Goal: Task Accomplishment & Management: Manage account settings

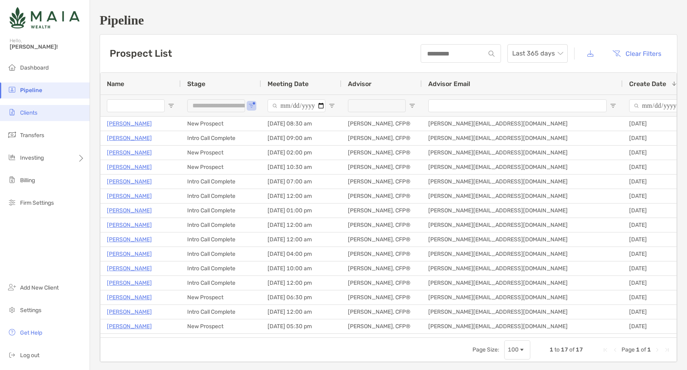
click at [51, 112] on li "Clients" at bounding box center [45, 113] width 90 height 16
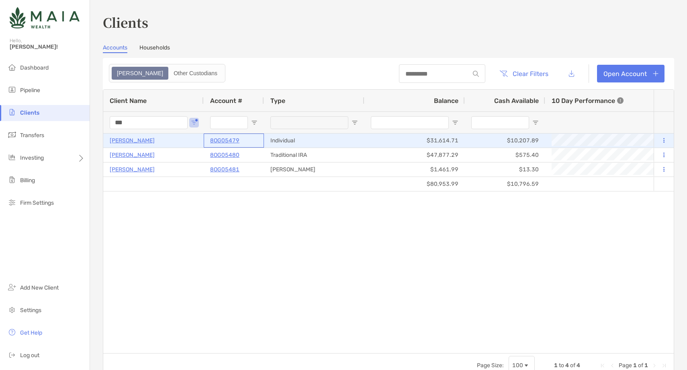
click at [227, 139] on p "8OG05479" at bounding box center [224, 140] width 29 height 10
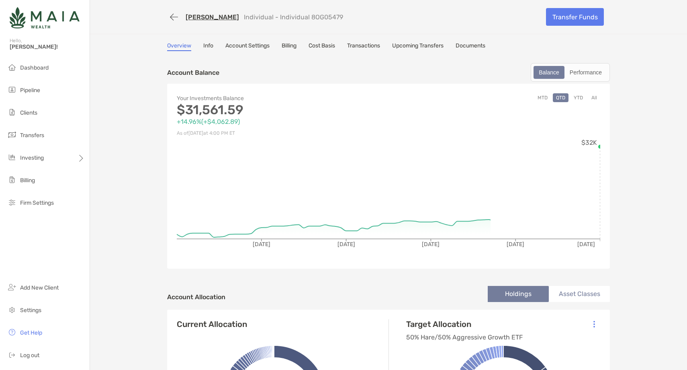
click at [247, 43] on link "Account Settings" at bounding box center [248, 46] width 44 height 9
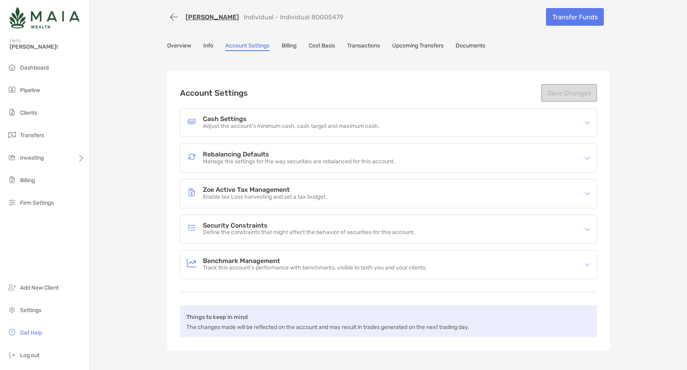
click at [238, 230] on p "Define the constraints that might affect the behavior of securities for this ac…" at bounding box center [309, 232] width 212 height 7
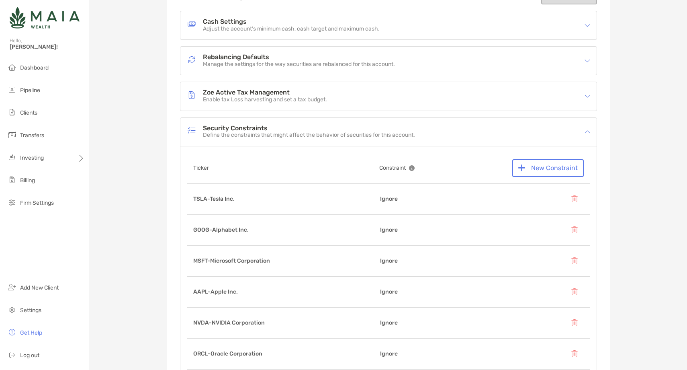
scroll to position [105, 0]
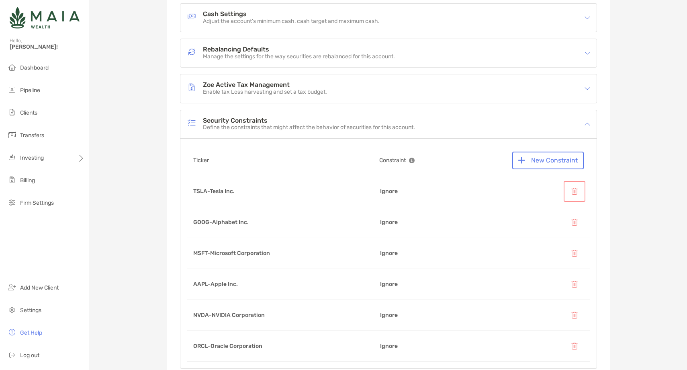
click at [578, 193] on button "button" at bounding box center [575, 192] width 18 height 18
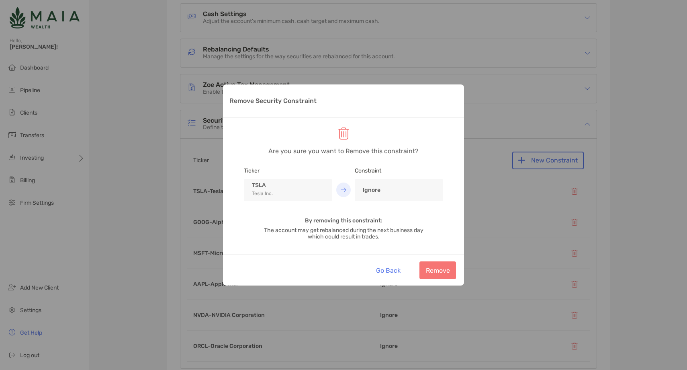
click at [380, 194] on div "Ignore" at bounding box center [399, 190] width 88 height 22
click at [345, 188] on img "Remove Security Constraint" at bounding box center [344, 189] width 6 height 5
click at [446, 270] on button "Remove" at bounding box center [438, 270] width 37 height 18
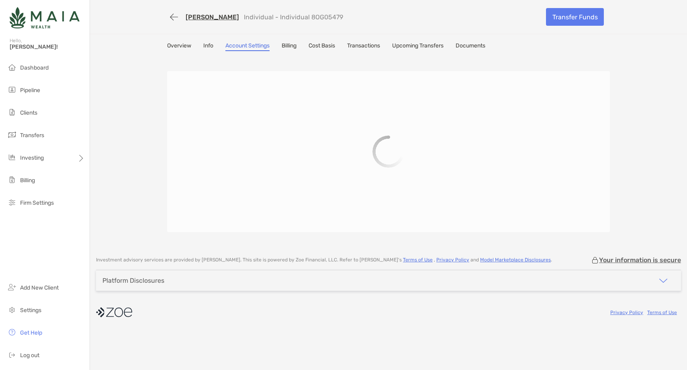
scroll to position [0, 0]
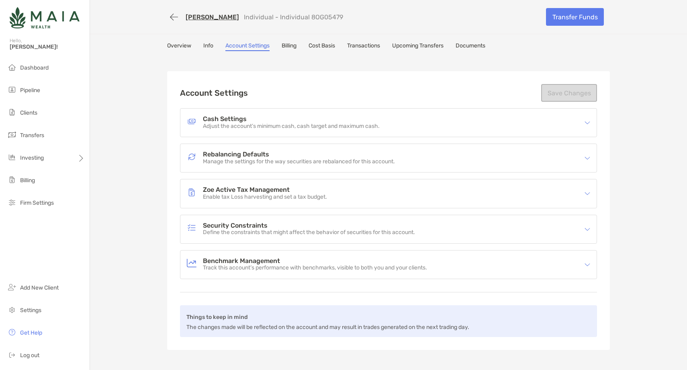
click at [232, 223] on h4 "Security Constraints" at bounding box center [309, 225] width 212 height 7
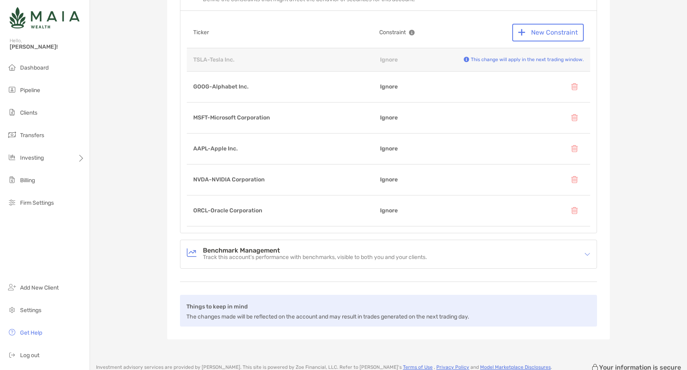
scroll to position [236, 0]
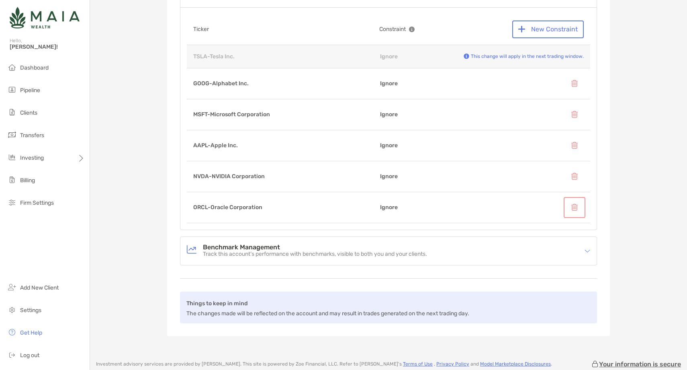
click at [574, 207] on button "button" at bounding box center [575, 208] width 18 height 18
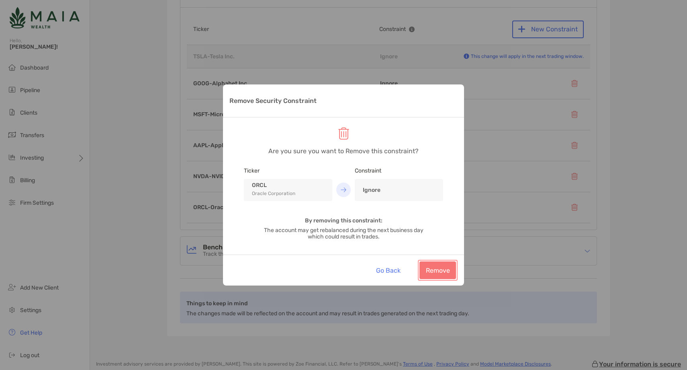
click at [437, 272] on button "Remove" at bounding box center [438, 270] width 37 height 18
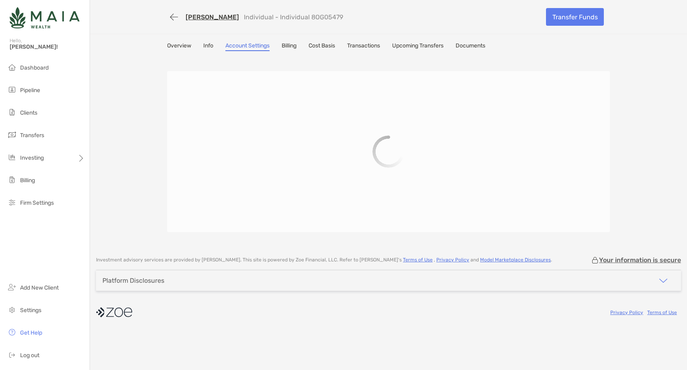
scroll to position [0, 0]
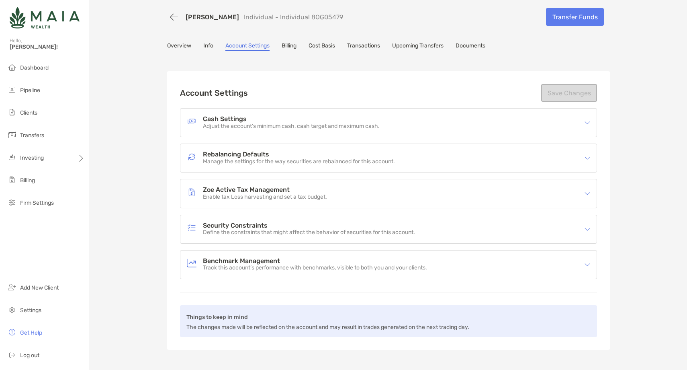
click at [242, 234] on p "Define the constraints that might affect the behavior of securities for this ac…" at bounding box center [309, 232] width 212 height 7
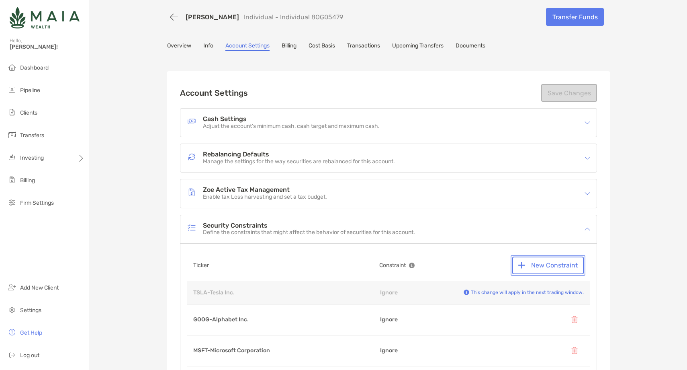
click at [541, 265] on button "New Constraint" at bounding box center [549, 265] width 72 height 18
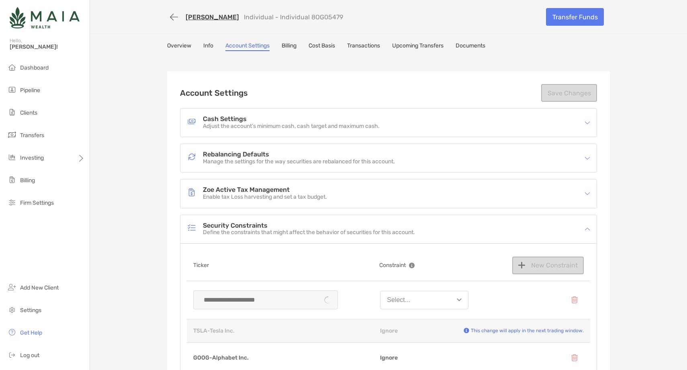
click at [234, 297] on div at bounding box center [265, 299] width 145 height 19
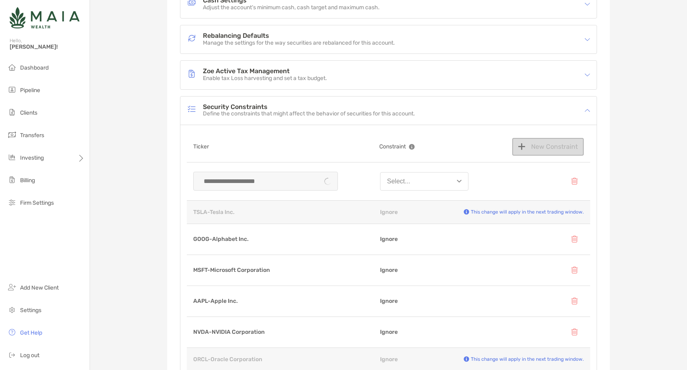
scroll to position [113, 0]
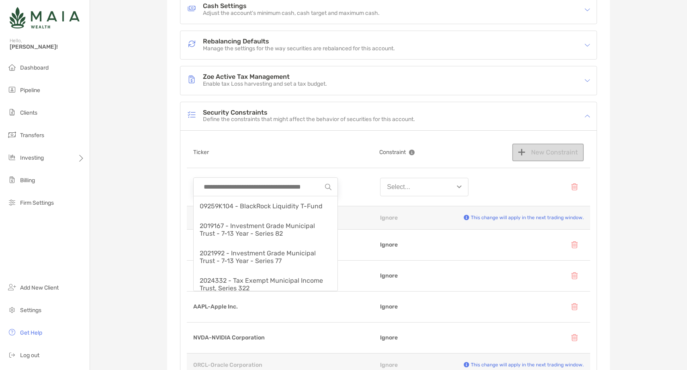
click at [246, 188] on input at bounding box center [262, 187] width 125 height 18
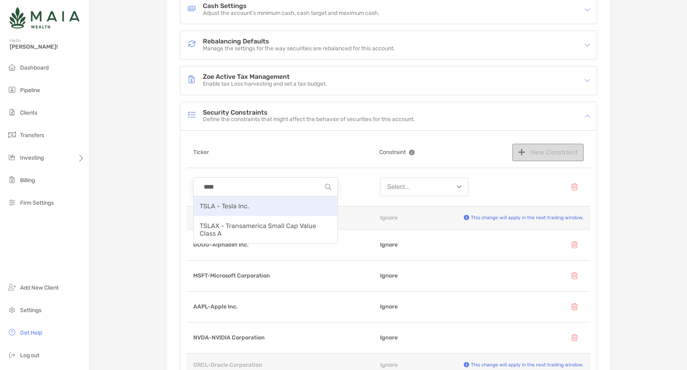
click at [244, 209] on span "TSLA - Tesla Inc." at bounding box center [224, 206] width 49 height 8
type input "**********"
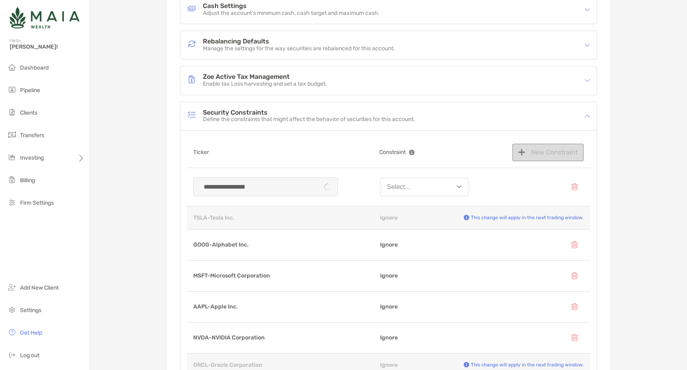
click at [422, 189] on button "Select..." at bounding box center [424, 187] width 88 height 18
click at [417, 229] on button "Never sell" at bounding box center [425, 227] width 88 height 21
click at [548, 154] on button "New Constraint" at bounding box center [549, 153] width 72 height 18
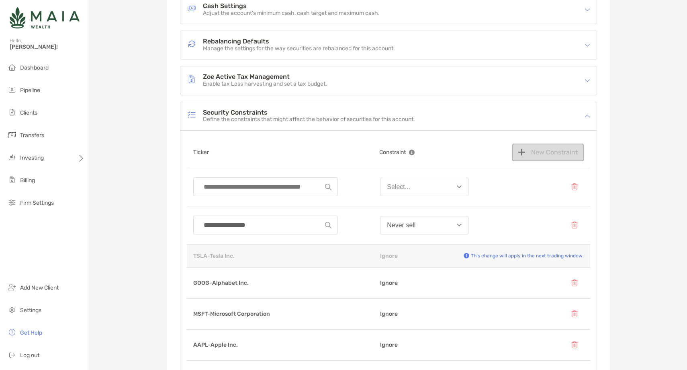
click at [228, 188] on input at bounding box center [262, 187] width 125 height 18
click at [229, 202] on span "ORCL - Oracle Corporation" at bounding box center [240, 206] width 80 height 8
type input "**********"
click at [421, 183] on button "Select..." at bounding box center [424, 187] width 88 height 18
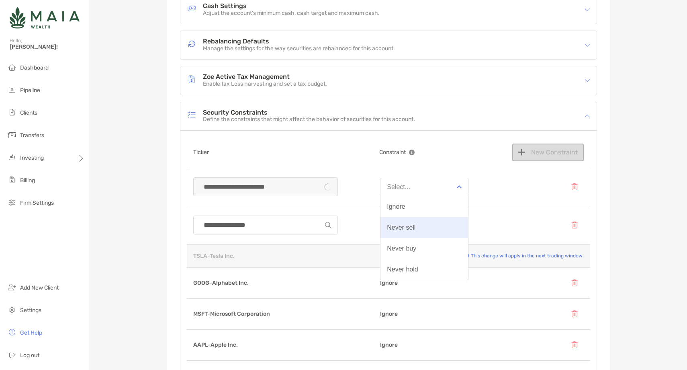
click at [406, 230] on div "Never sell" at bounding box center [401, 227] width 29 height 7
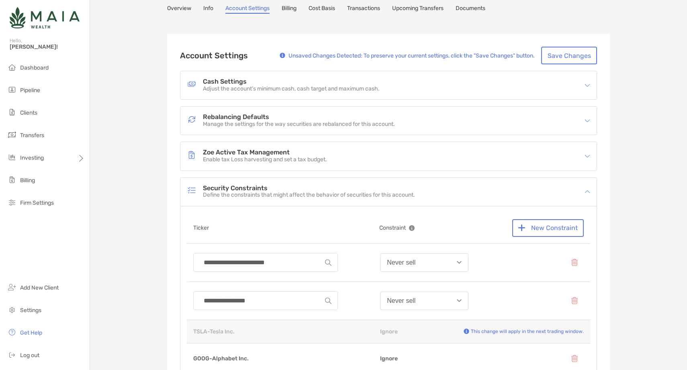
scroll to position [0, 0]
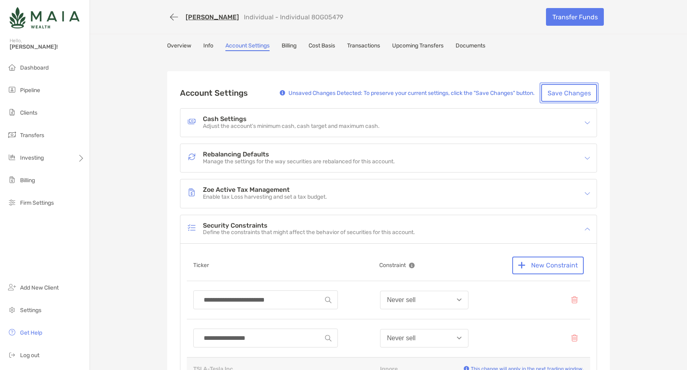
click at [564, 91] on button "Save Changes" at bounding box center [570, 93] width 56 height 18
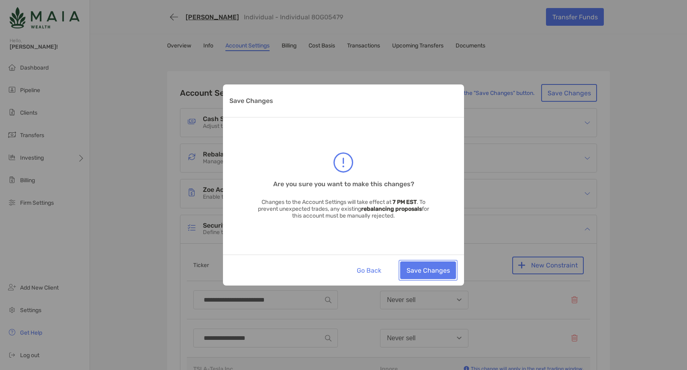
click at [437, 274] on button "Save Changes" at bounding box center [428, 270] width 56 height 18
